Goal: Use online tool/utility: Utilize a website feature to perform a specific function

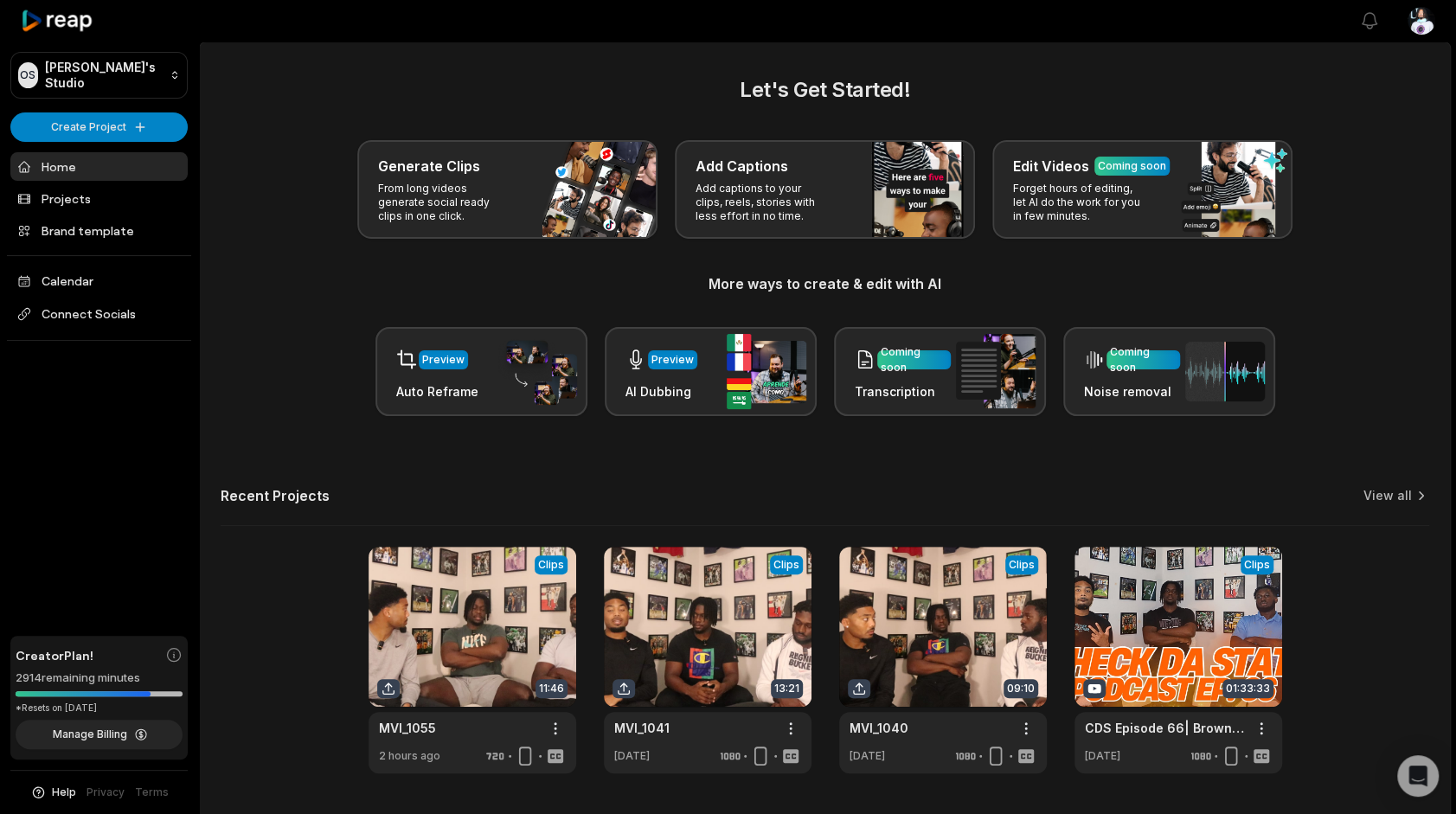
click at [102, 157] on link "Home" at bounding box center [98, 166] width 177 height 28
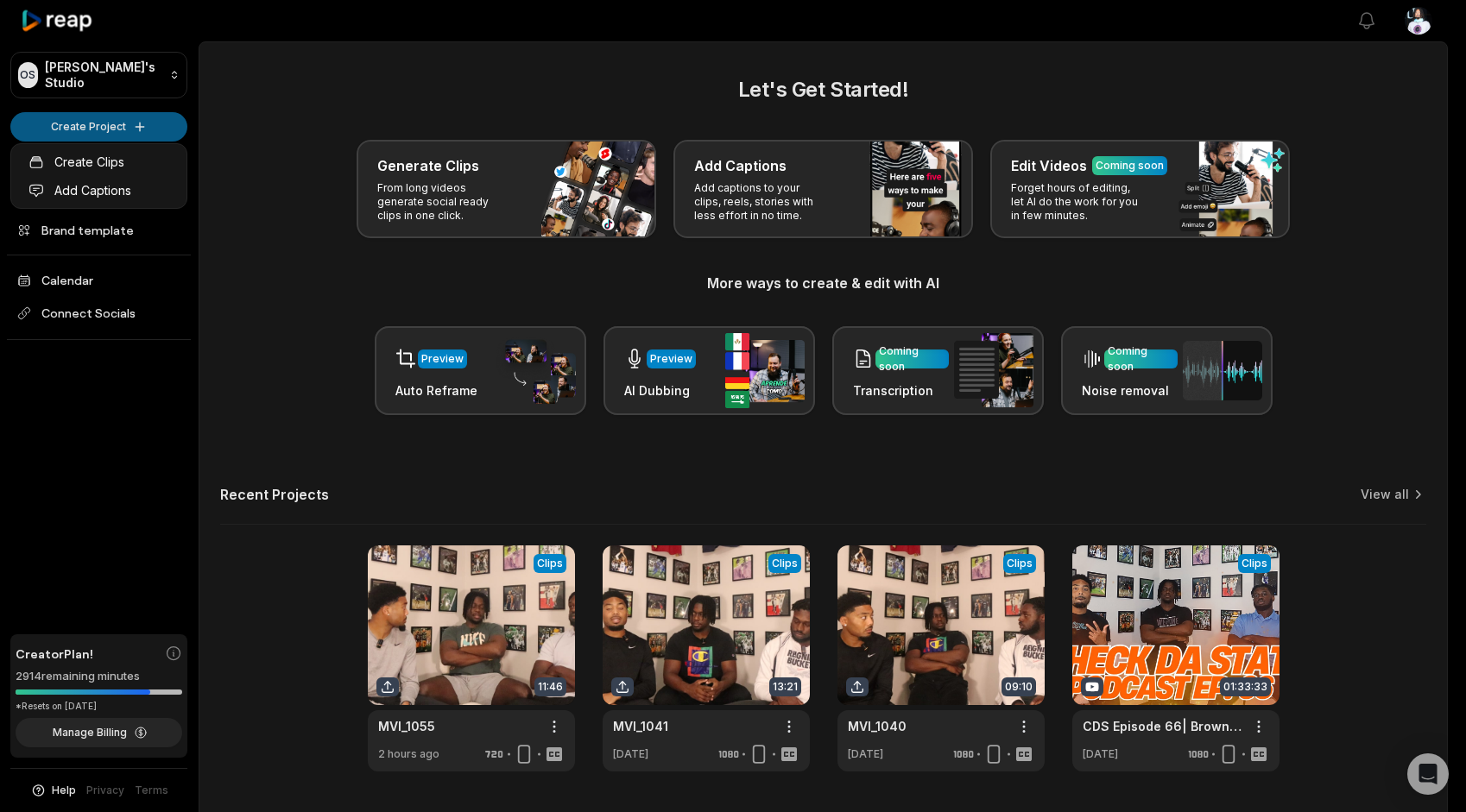
click at [104, 135] on html "OS [PERSON_NAME]'s Studio Create Project Home Projects Brand template Calendar …" at bounding box center [733, 406] width 1466 height 812
click at [97, 163] on link "Create Clips" at bounding box center [99, 161] width 168 height 28
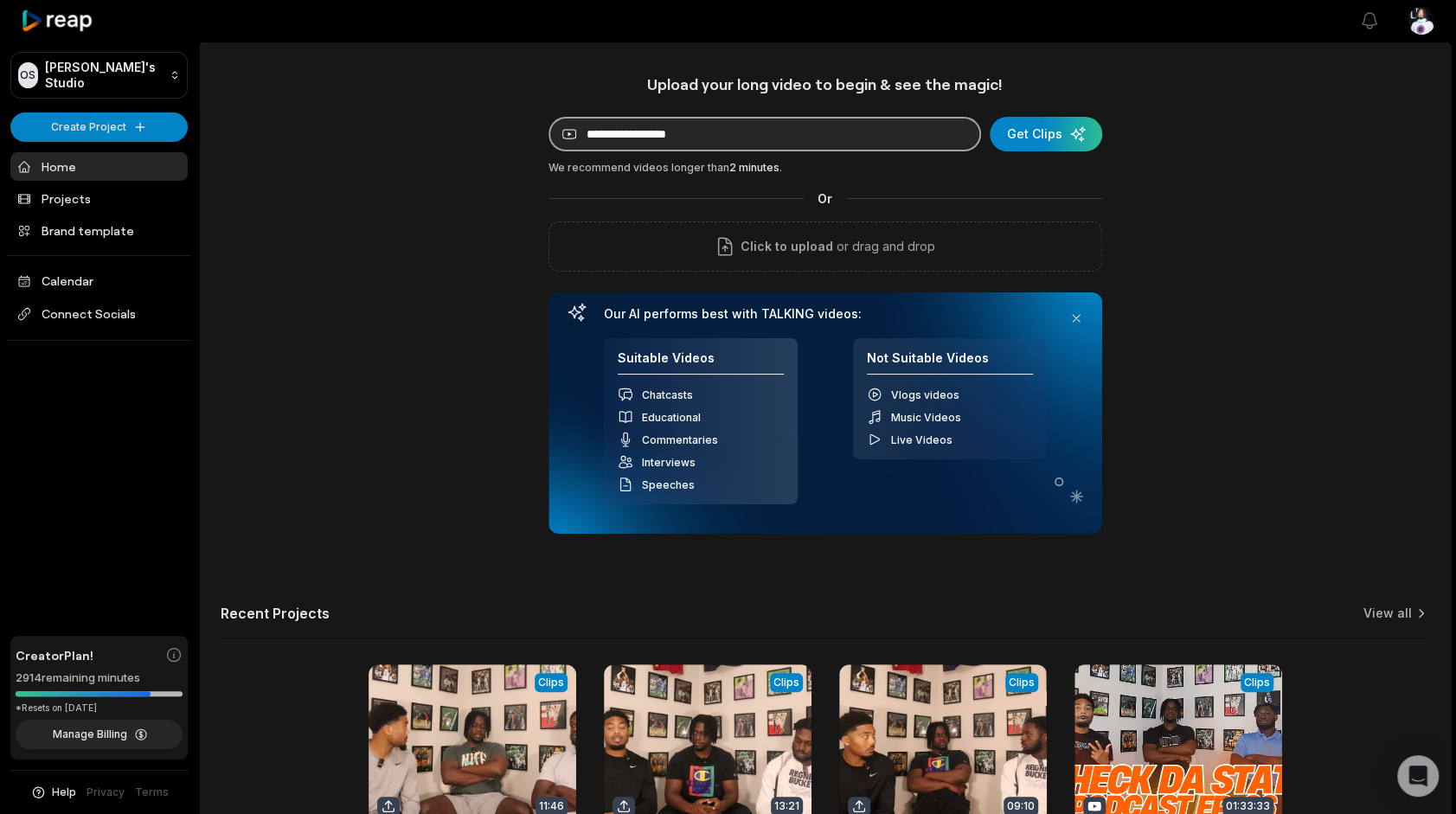
click at [617, 137] on input at bounding box center [764, 134] width 432 height 35
paste input "**********"
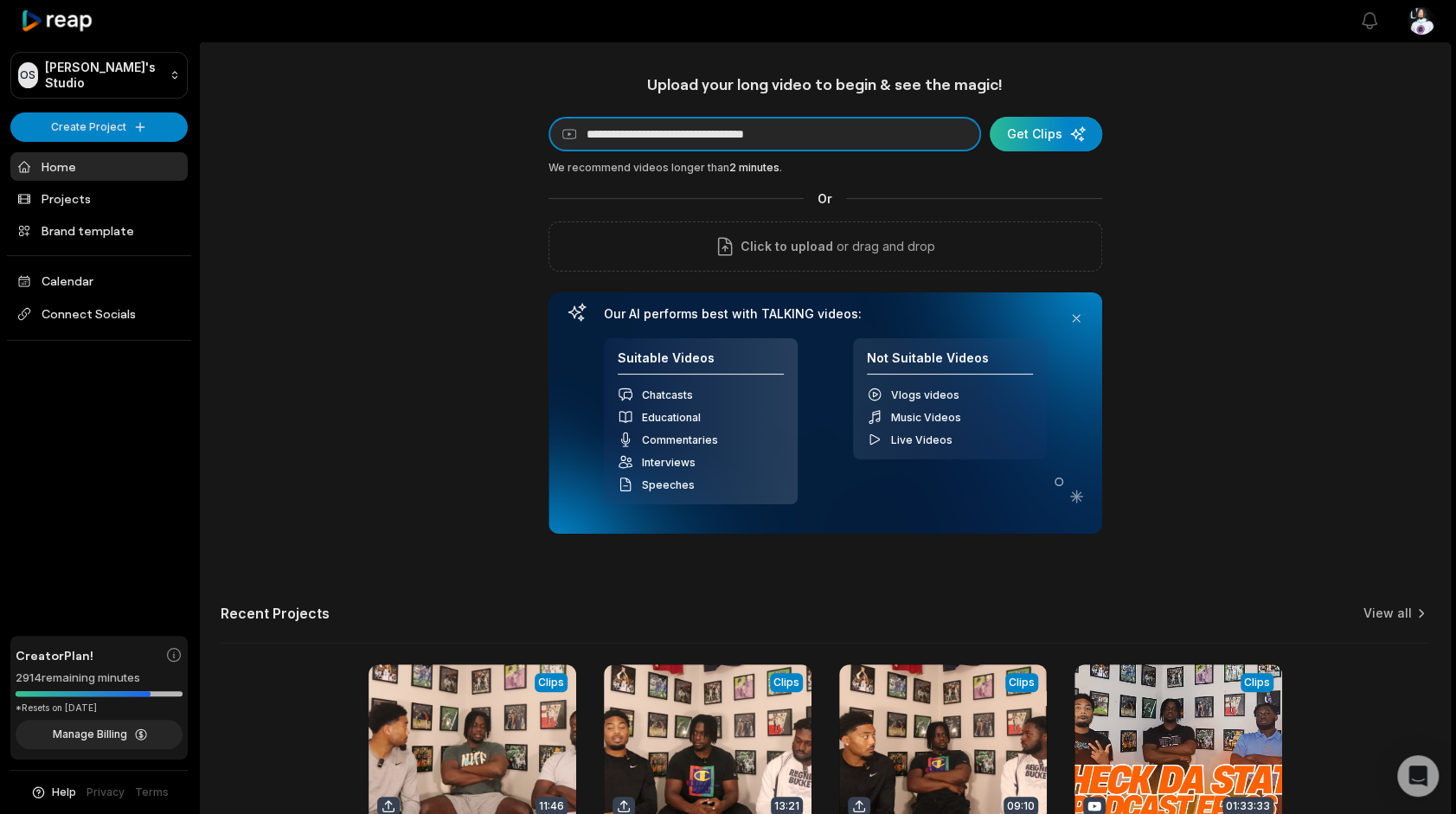
type input "**********"
click at [1060, 132] on div "submit" at bounding box center [1046, 134] width 113 height 35
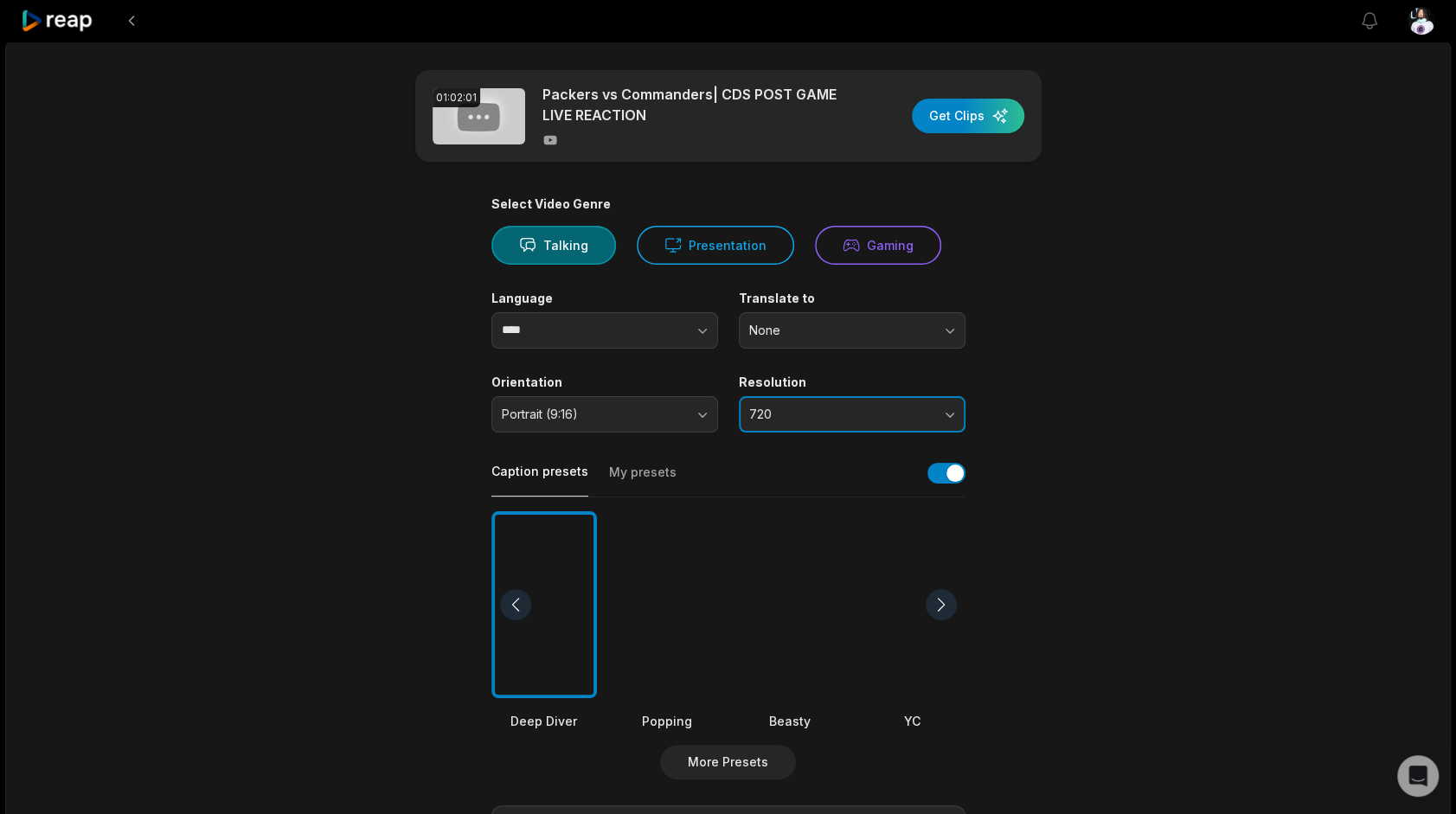
click at [837, 407] on span "720" at bounding box center [839, 414] width 182 height 16
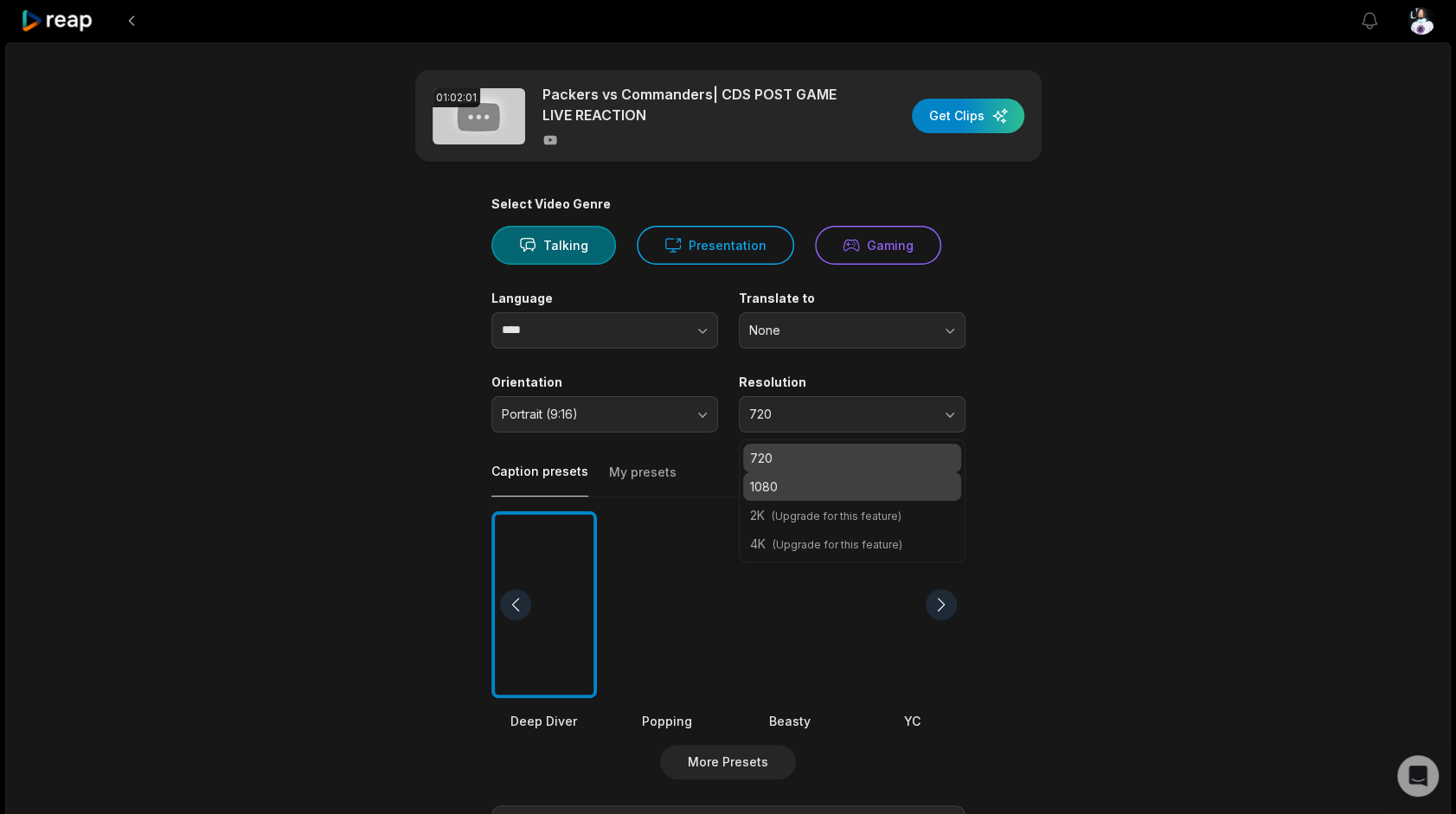
click at [821, 474] on div "1080" at bounding box center [852, 486] width 218 height 28
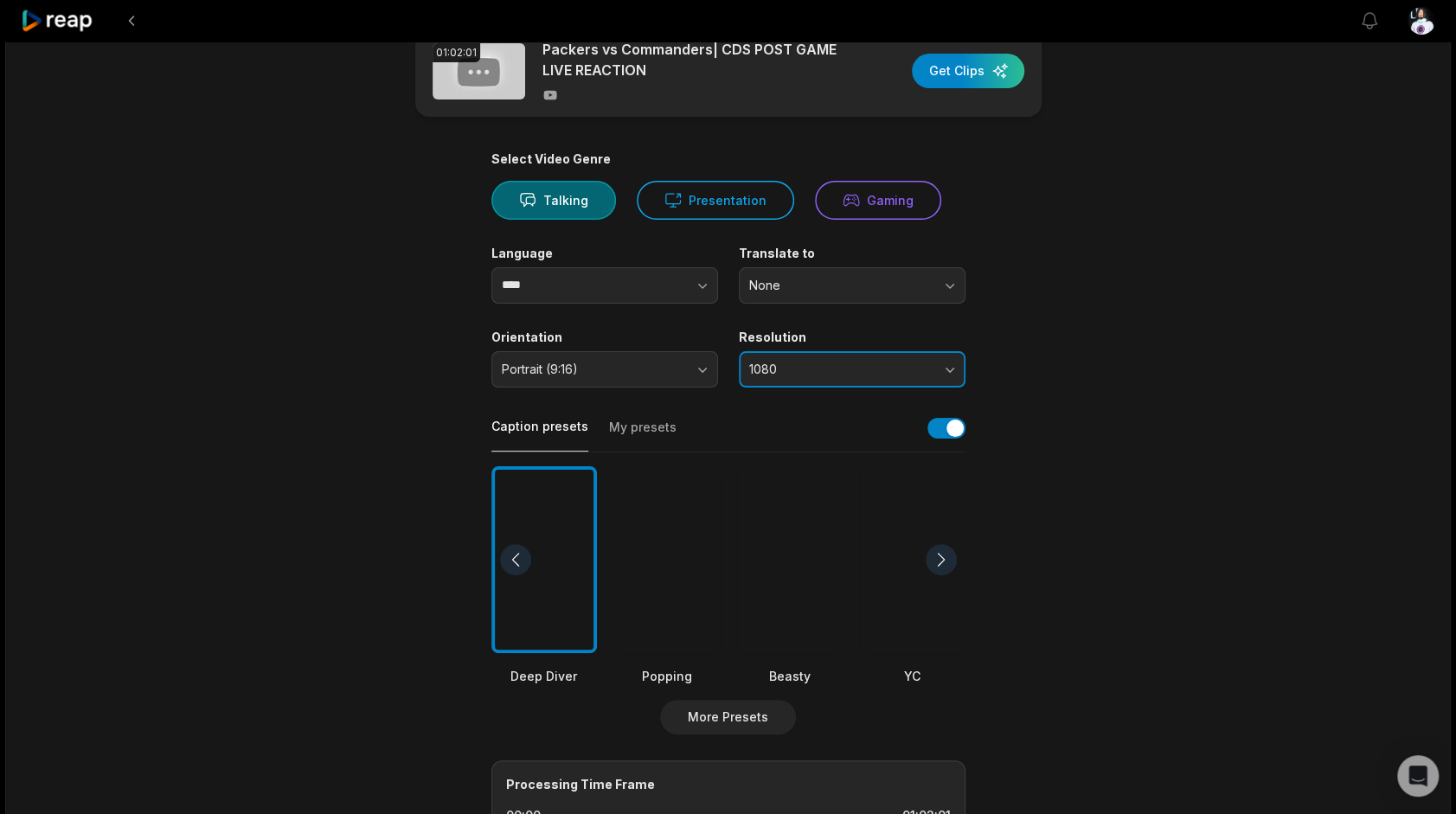
scroll to position [438, 0]
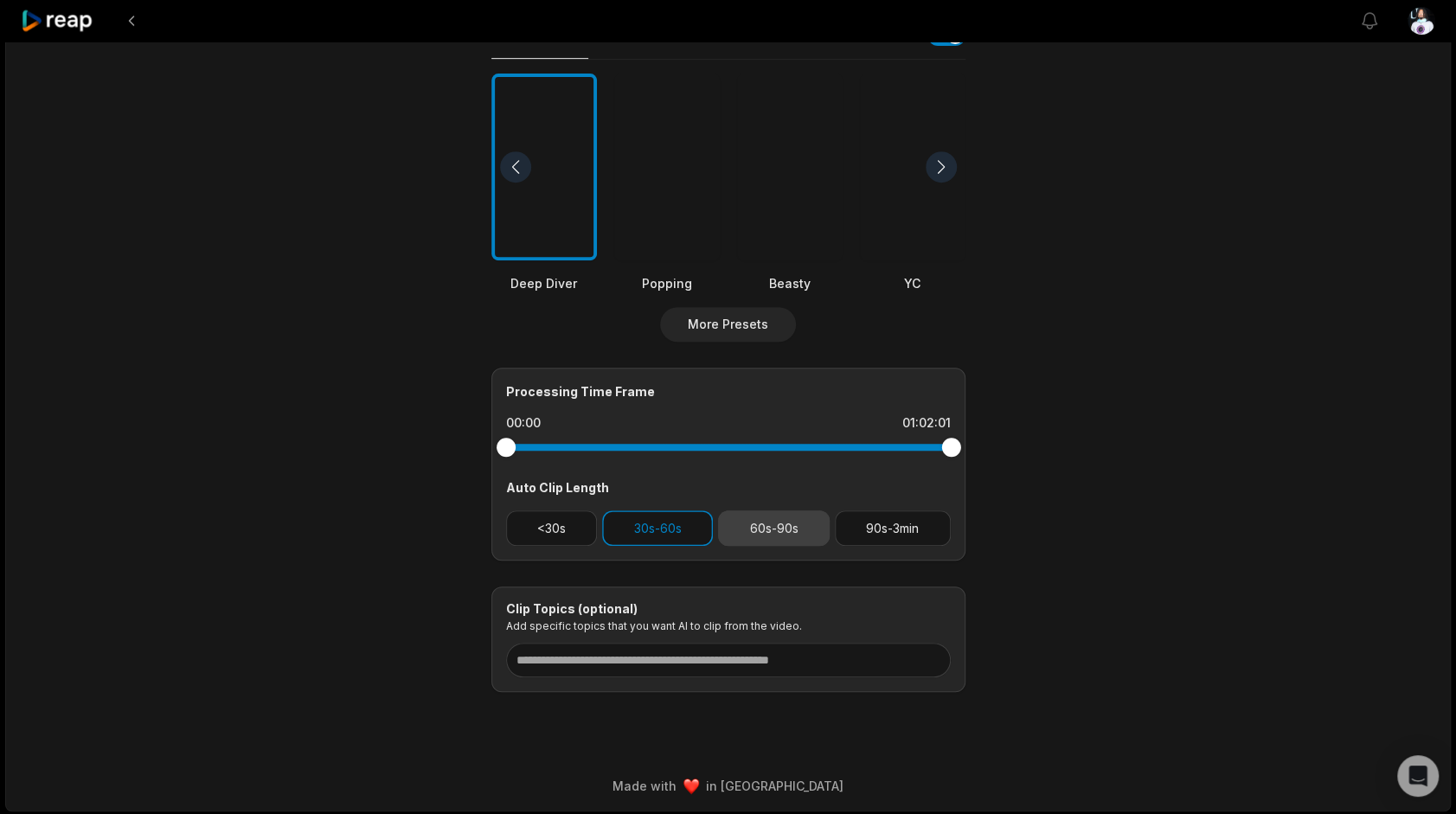
click at [739, 519] on button "60s-90s" at bounding box center [773, 528] width 112 height 36
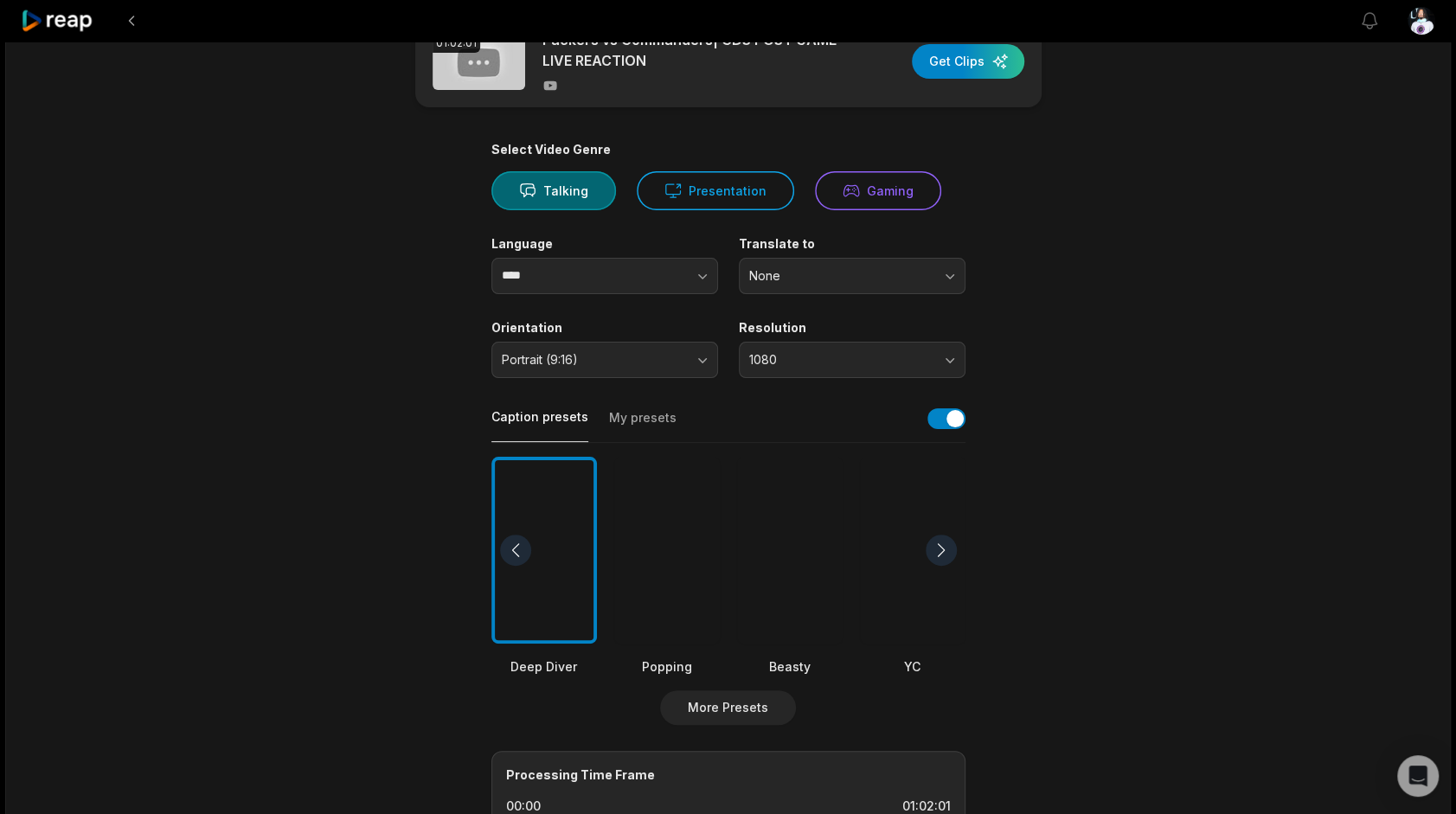
scroll to position [0, 0]
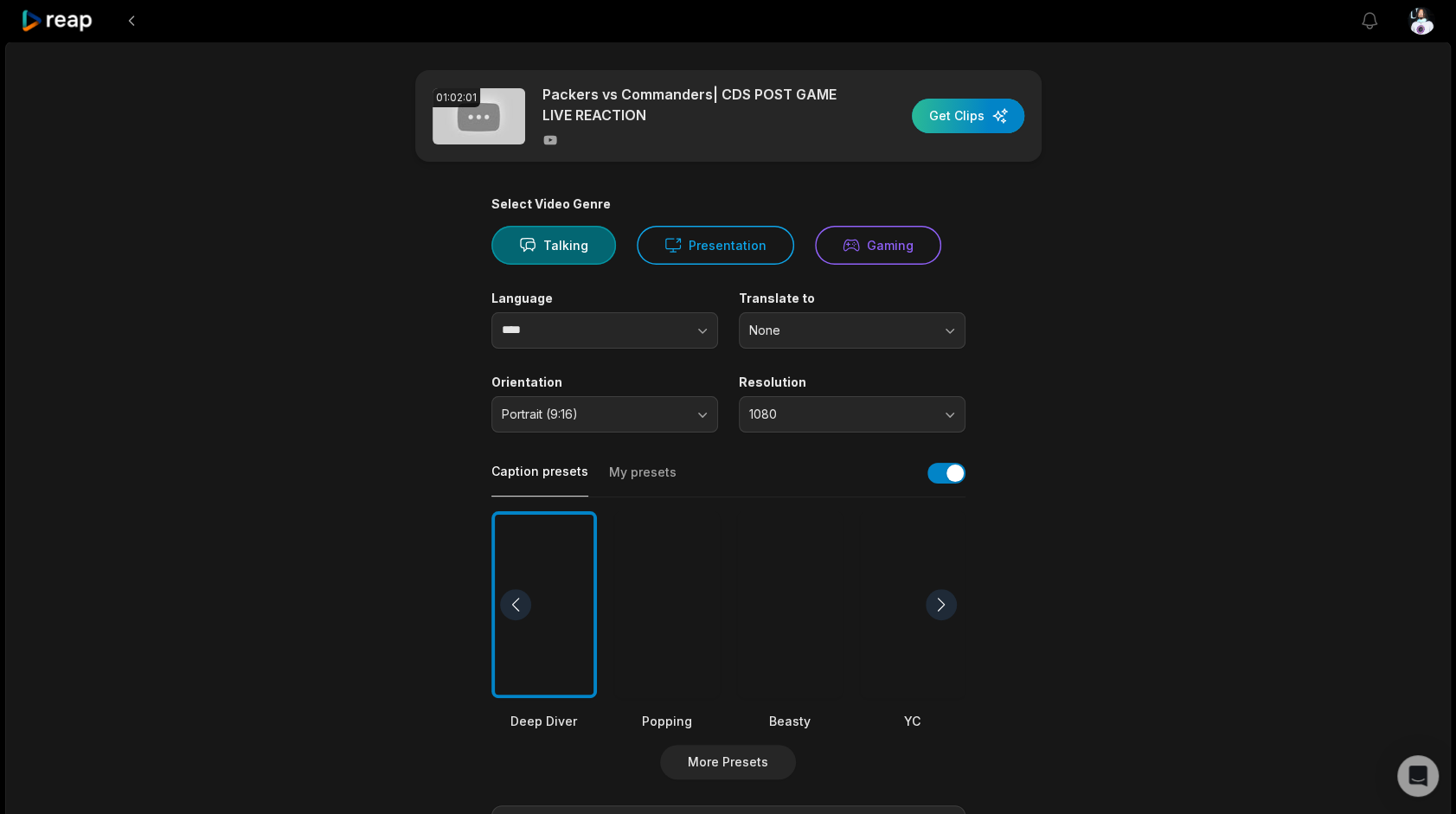
click at [961, 118] on div "button" at bounding box center [968, 116] width 113 height 35
